Goal: Information Seeking & Learning: Check status

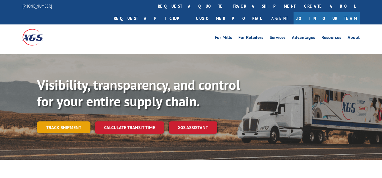
click at [69, 122] on link "Track shipment" at bounding box center [64, 128] width 54 height 12
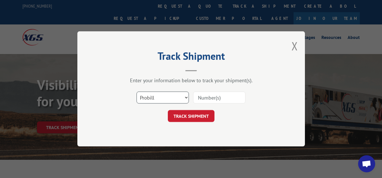
click at [137, 92] on select "Select category... Probill BOL PO" at bounding box center [163, 98] width 52 height 12
select select "bol"
click option "BOL" at bounding box center [0, 0] width 0 height 0
click at [222, 95] on input at bounding box center [219, 98] width 52 height 12
type input "6025977"
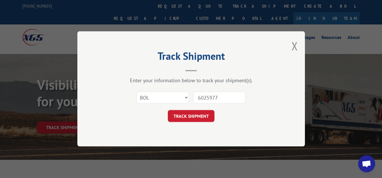
click button "TRACK SHIPMENT" at bounding box center [191, 116] width 47 height 12
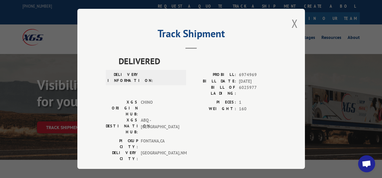
drag, startPoint x: 292, startPoint y: 20, endPoint x: 288, endPoint y: 21, distance: 4.1
click at [292, 20] on button "Close modal" at bounding box center [295, 23] width 6 height 15
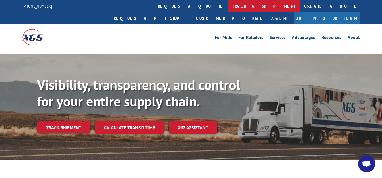
click at [229, 3] on link "track a shipment" at bounding box center [264, 6] width 71 height 12
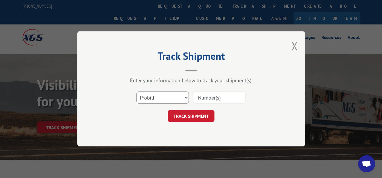
click at [137, 92] on select "Select category... Probill BOL PO" at bounding box center [163, 98] width 52 height 12
select select "bol"
click option "BOL" at bounding box center [0, 0] width 0 height 0
click at [238, 97] on input at bounding box center [219, 98] width 52 height 12
type input "6026525"
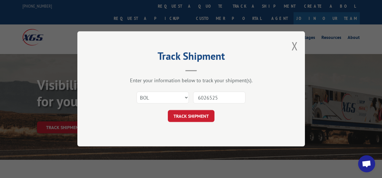
click button "TRACK SHIPMENT" at bounding box center [191, 116] width 47 height 12
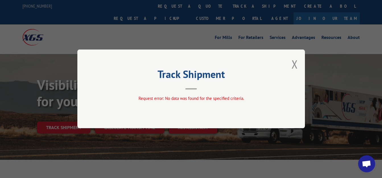
drag, startPoint x: 295, startPoint y: 64, endPoint x: 291, endPoint y: 65, distance: 4.0
click at [292, 65] on button "Close modal" at bounding box center [295, 64] width 6 height 15
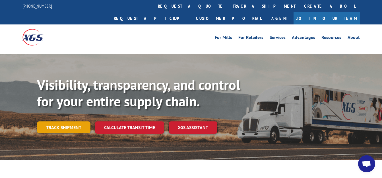
click at [46, 122] on link "Track shipment" at bounding box center [64, 128] width 54 height 12
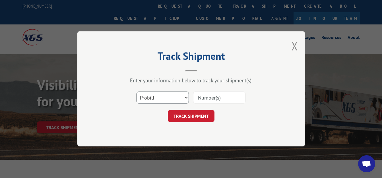
click at [137, 92] on select "Select category... Probill BOL PO" at bounding box center [163, 98] width 52 height 12
select select "bol"
click option "BOL" at bounding box center [0, 0] width 0 height 0
click at [212, 101] on input at bounding box center [219, 98] width 52 height 12
type input "6026252"
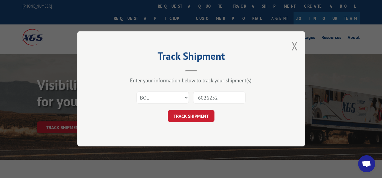
click button "TRACK SHIPMENT" at bounding box center [191, 116] width 47 height 12
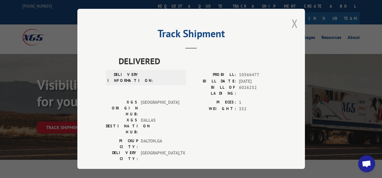
click at [292, 19] on button "Close modal" at bounding box center [295, 23] width 6 height 15
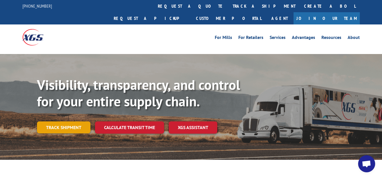
click at [47, 122] on link "Track shipment" at bounding box center [64, 128] width 54 height 12
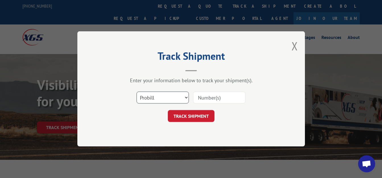
click at [137, 92] on select "Select category... Probill BOL PO" at bounding box center [163, 98] width 52 height 12
select select "bol"
click option "BOL" at bounding box center [0, 0] width 0 height 0
click at [216, 97] on input at bounding box center [219, 98] width 52 height 12
type input "7000686"
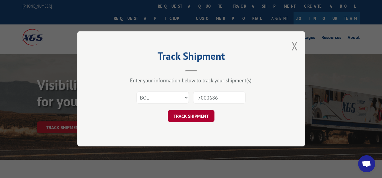
click at [200, 113] on button "TRACK SHIPMENT" at bounding box center [191, 116] width 47 height 12
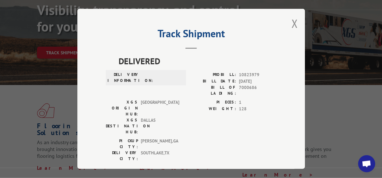
scroll to position [116, 0]
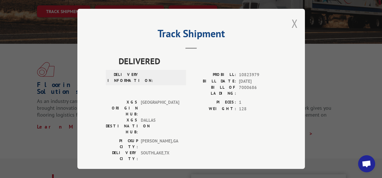
click at [296, 22] on button "Close modal" at bounding box center [295, 23] width 6 height 15
